Goal: Transaction & Acquisition: Purchase product/service

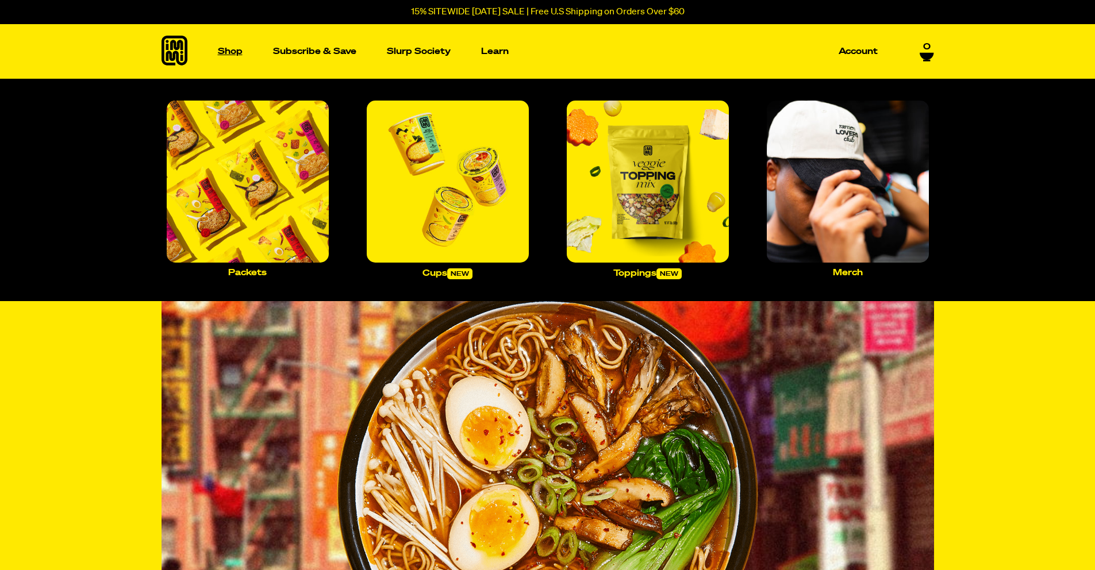
click at [229, 51] on p "Shop" at bounding box center [230, 51] width 25 height 9
click at [282, 167] on img "Main navigation" at bounding box center [248, 182] width 162 height 162
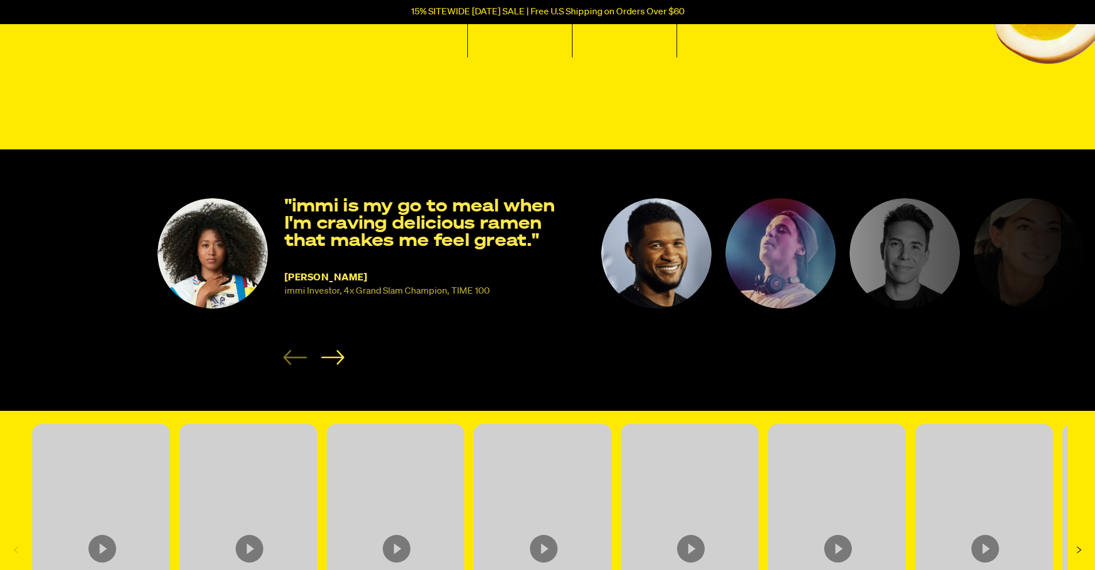
scroll to position [1749, 0]
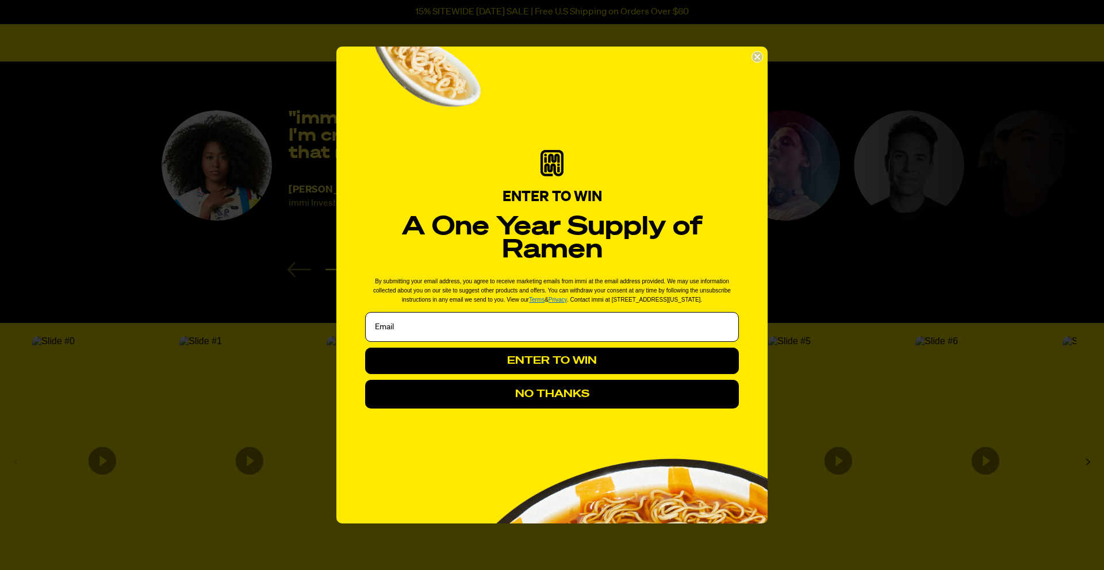
click at [758, 54] on circle "Close dialog" at bounding box center [757, 57] width 11 height 11
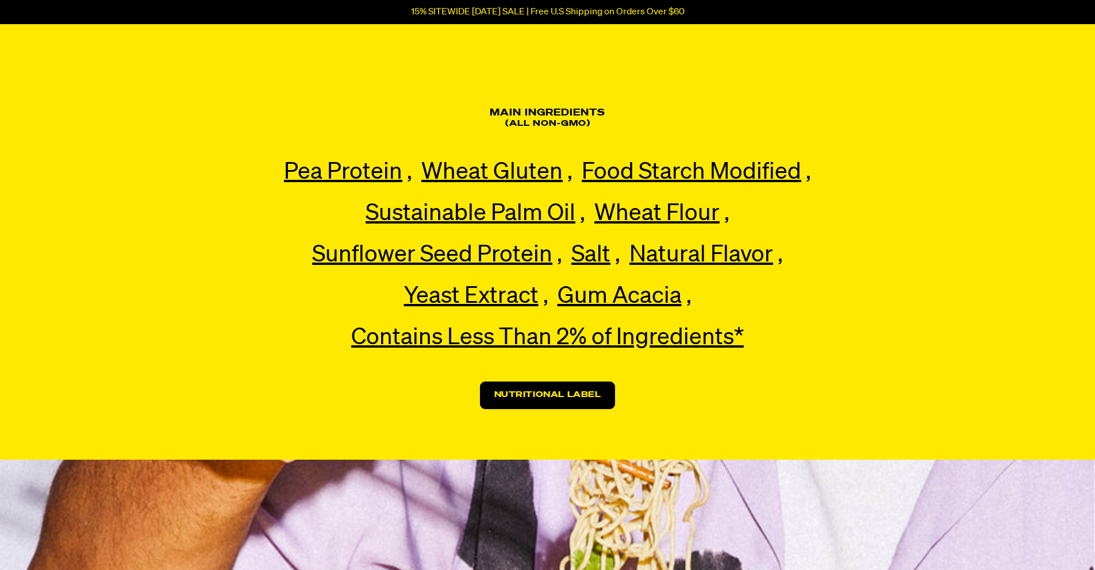
scroll to position [2693, 0]
